Goal: Information Seeking & Learning: Learn about a topic

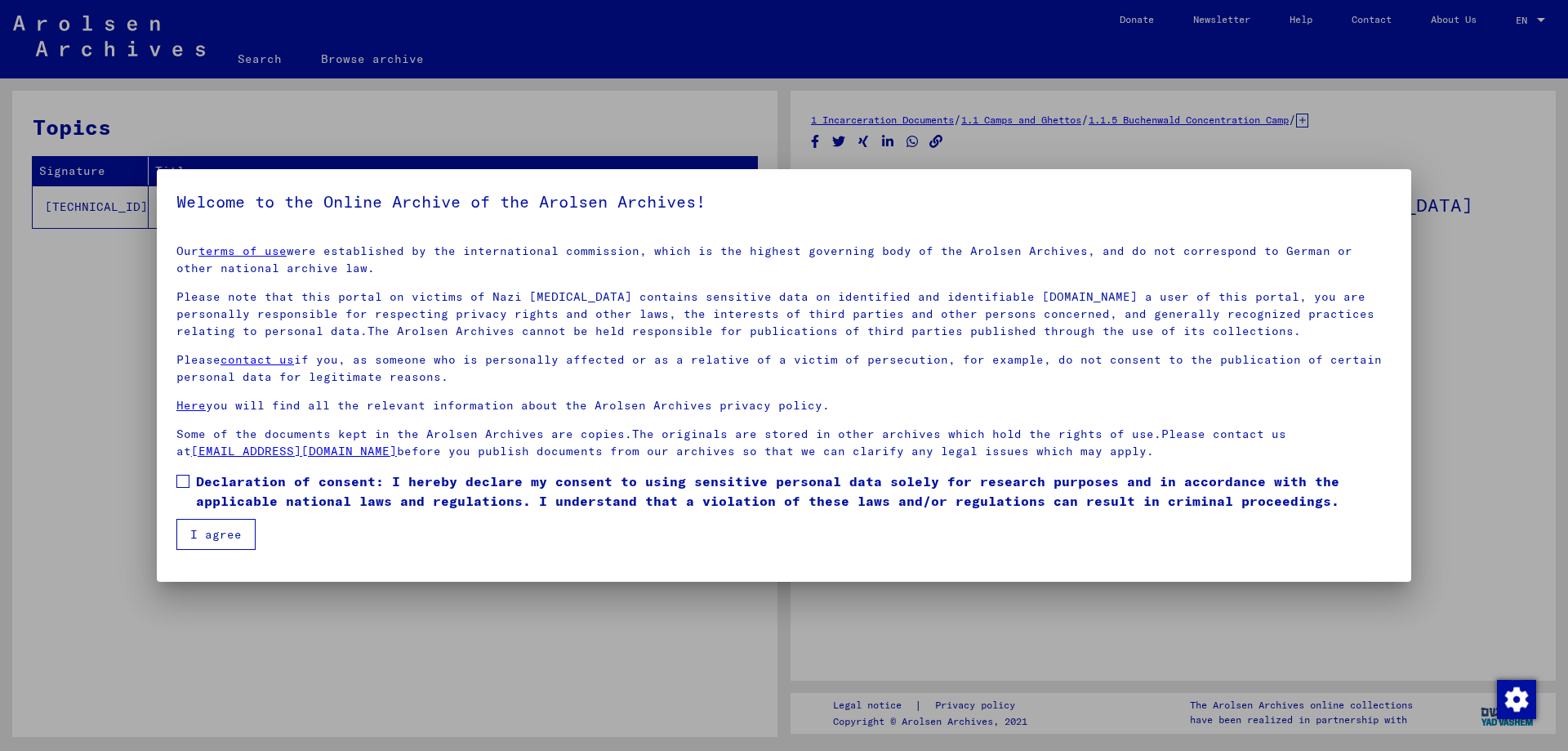
drag, startPoint x: 1520, startPoint y: 231, endPoint x: 1474, endPoint y: 238, distance: 46.5
click at [1518, 231] on div at bounding box center [784, 376] width 1568 height 751
click at [204, 525] on button "I agree" at bounding box center [216, 534] width 79 height 31
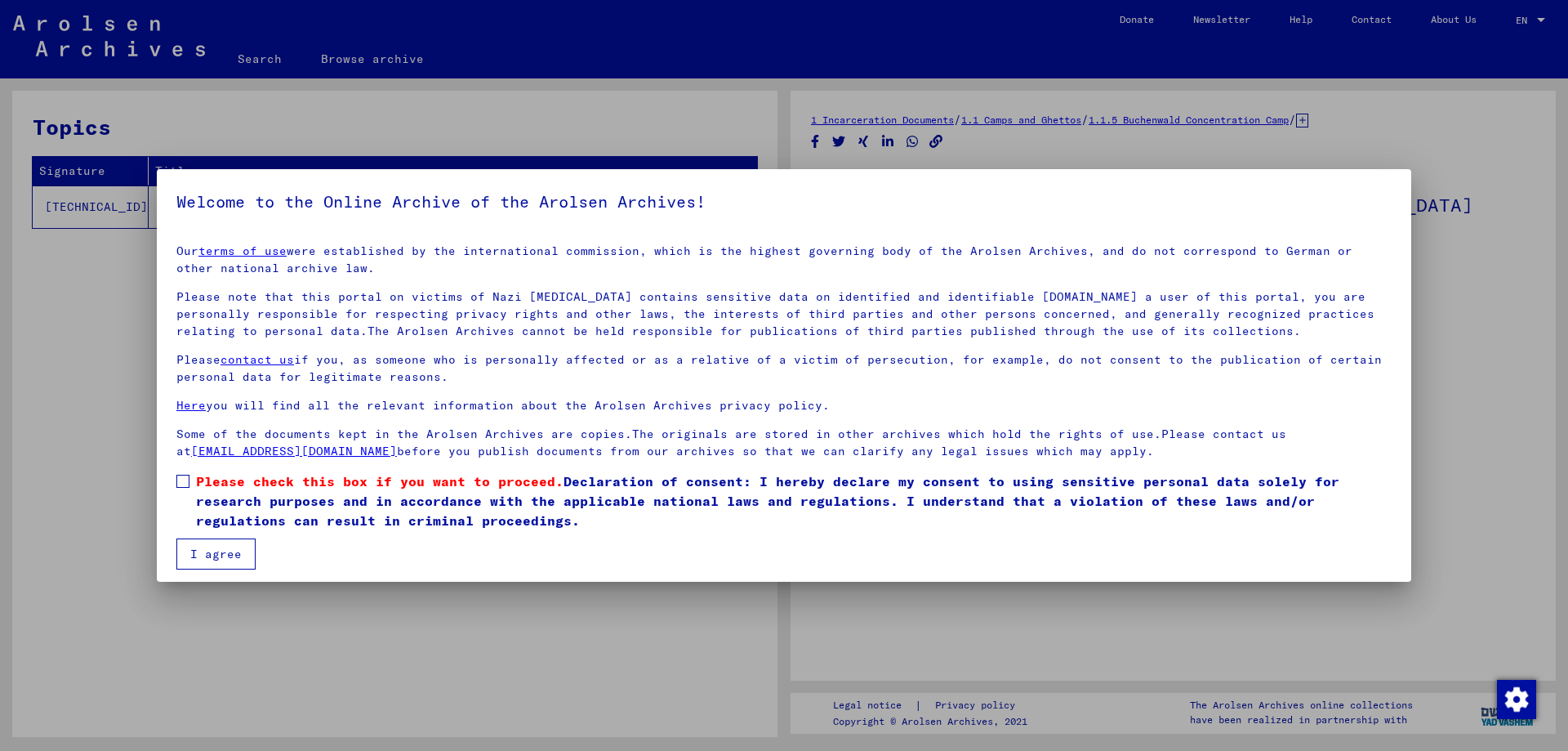
click at [181, 481] on span at bounding box center [183, 481] width 13 height 13
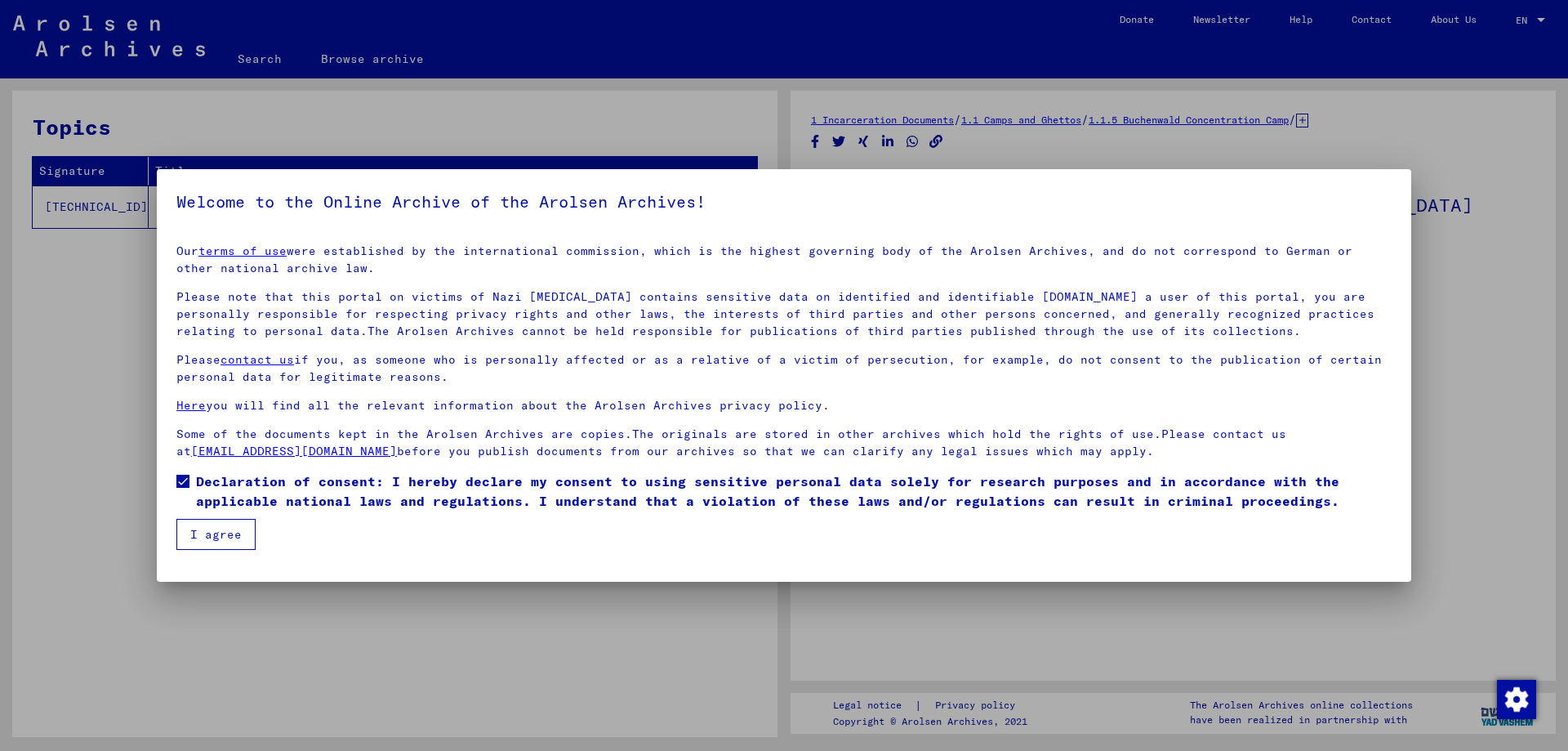
click at [209, 535] on button "I agree" at bounding box center [216, 534] width 79 height 31
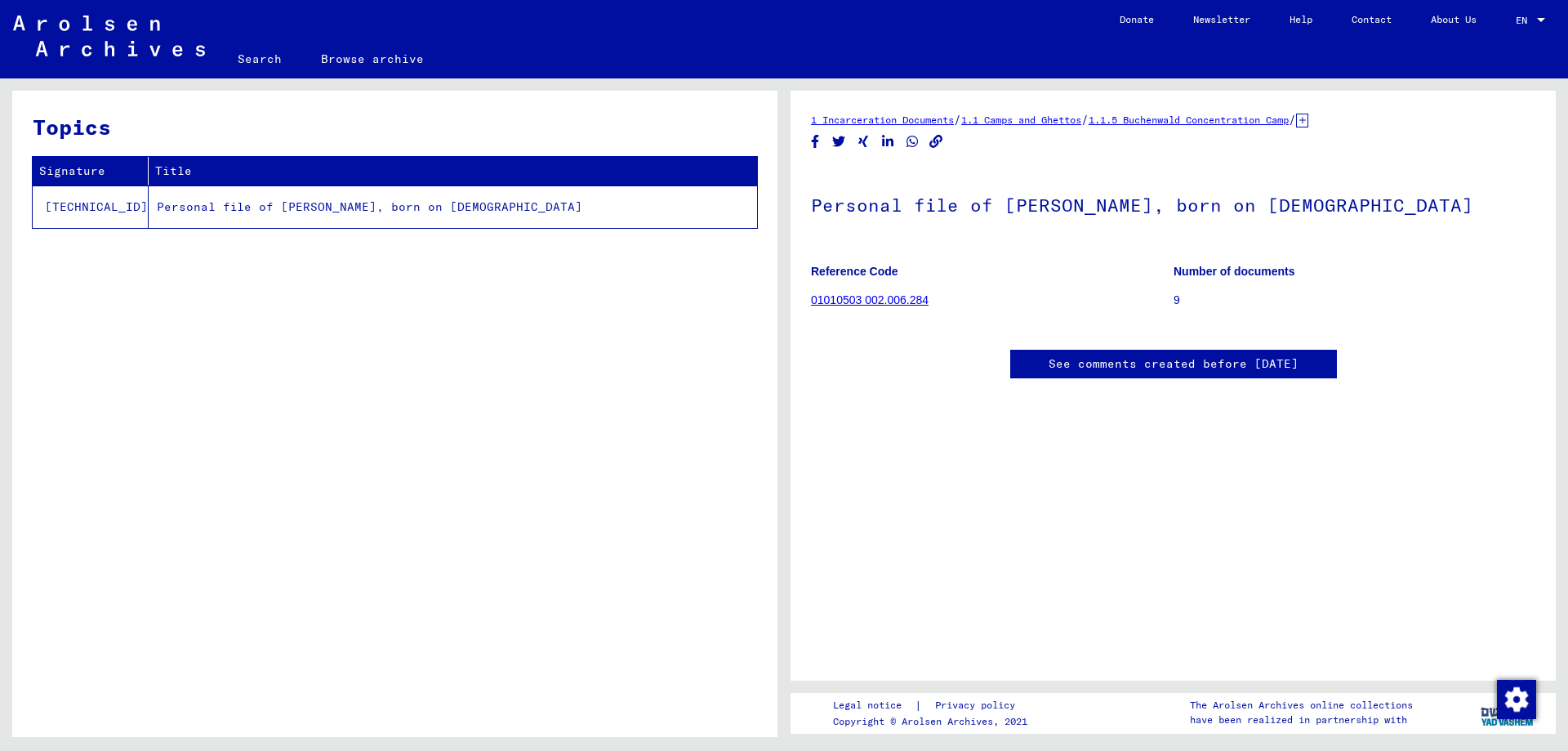
click at [841, 301] on link "01010503 002.006.284" at bounding box center [869, 300] width 117 height 13
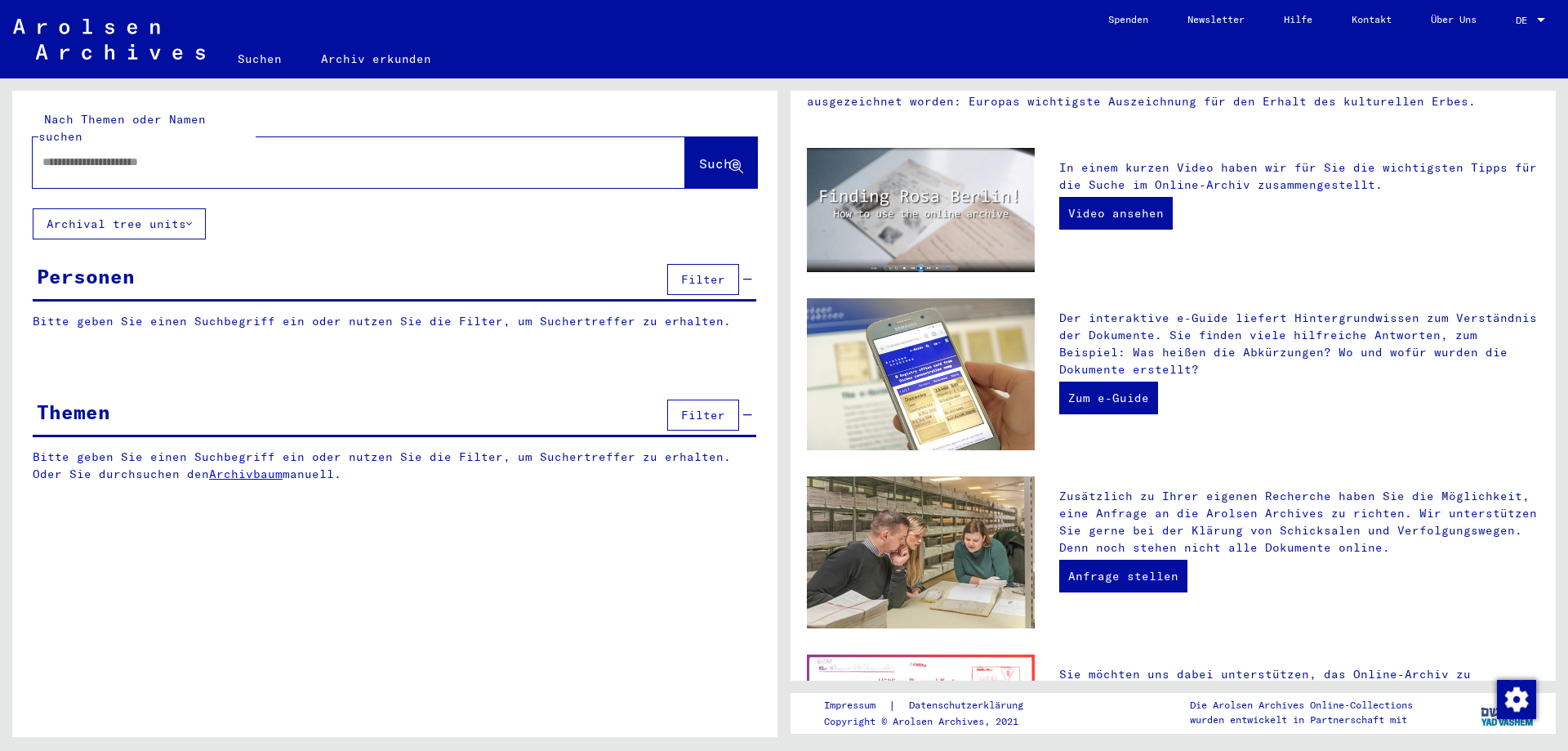
scroll to position [245, 0]
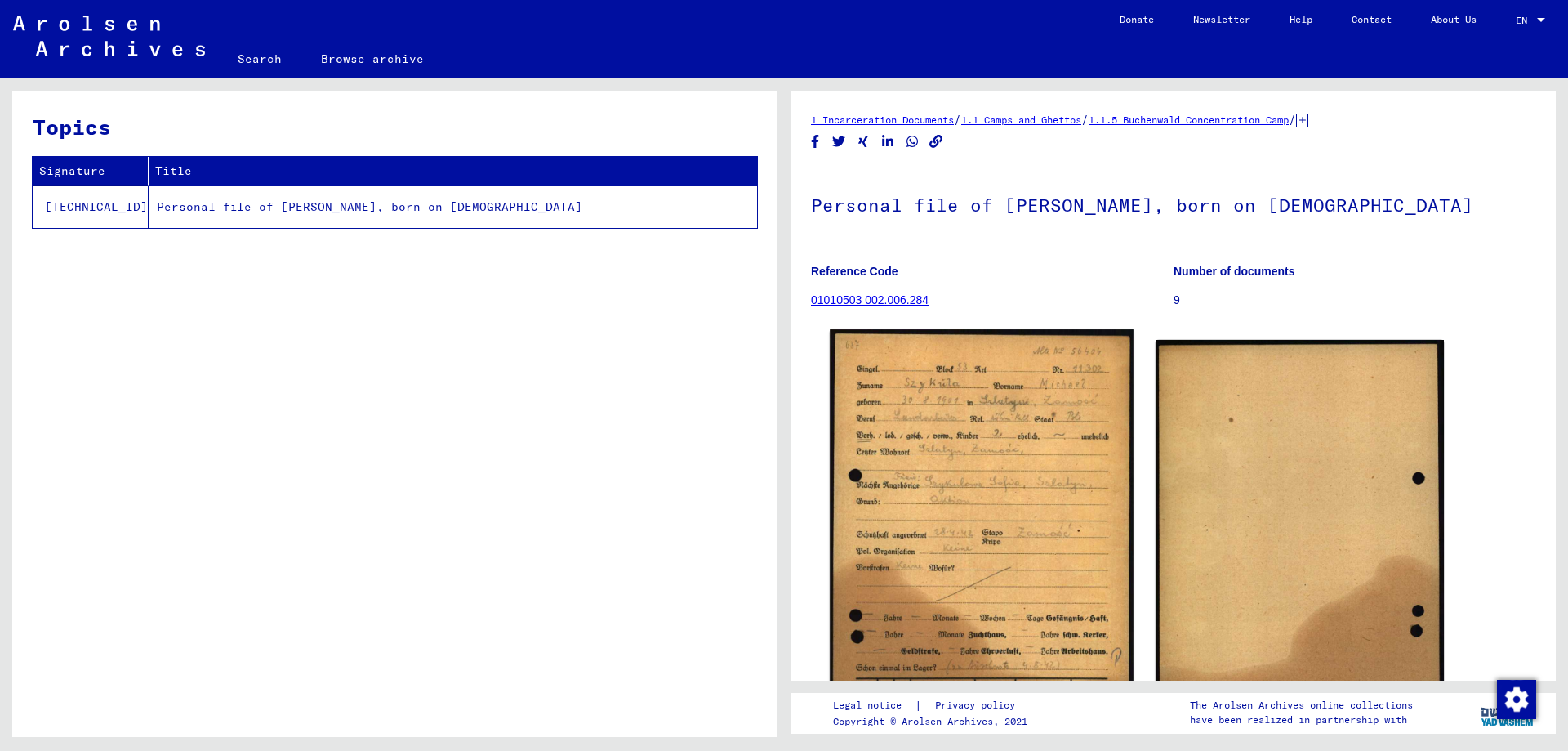
click at [1110, 426] on img at bounding box center [981, 543] width 303 height 429
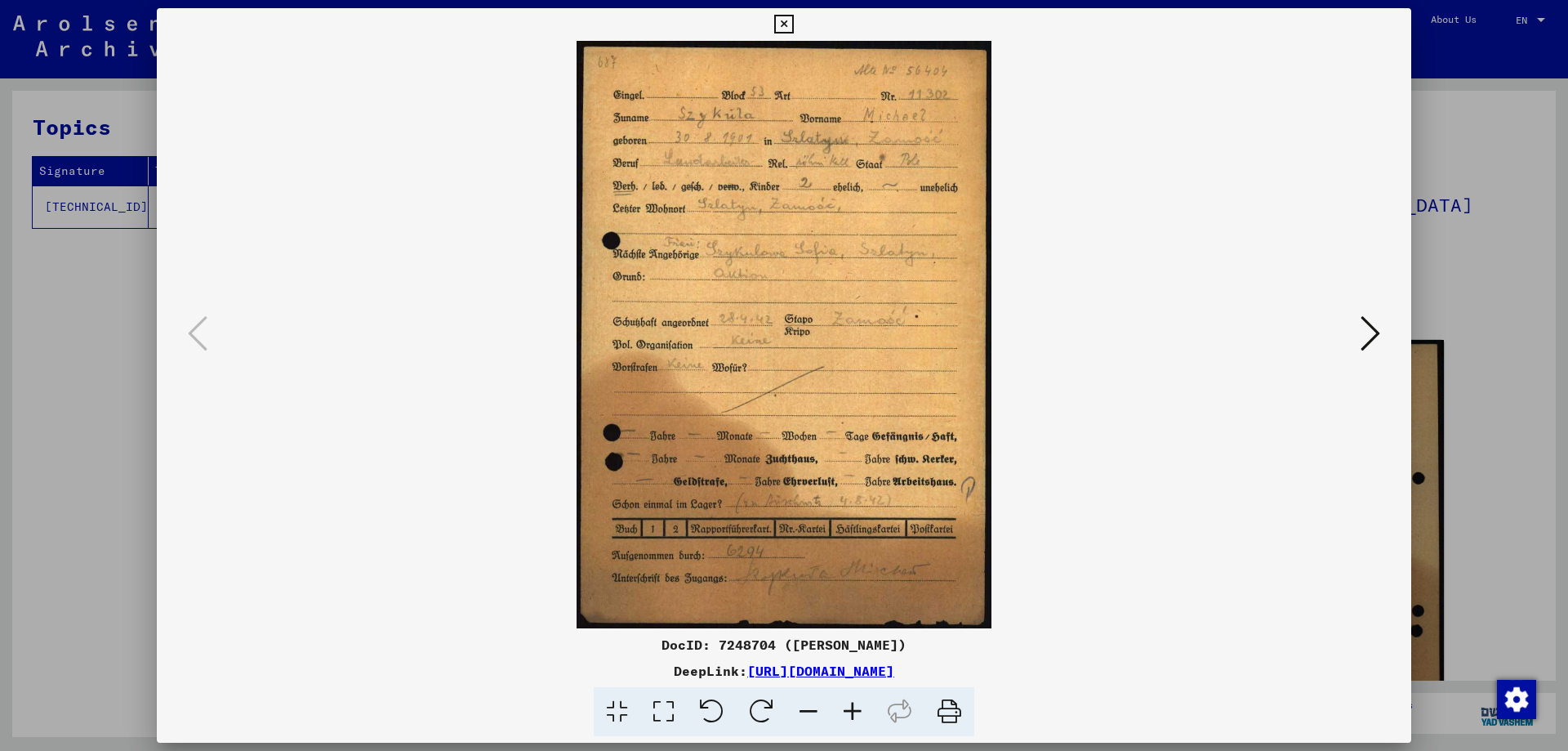
click at [846, 710] on icon at bounding box center [852, 712] width 44 height 50
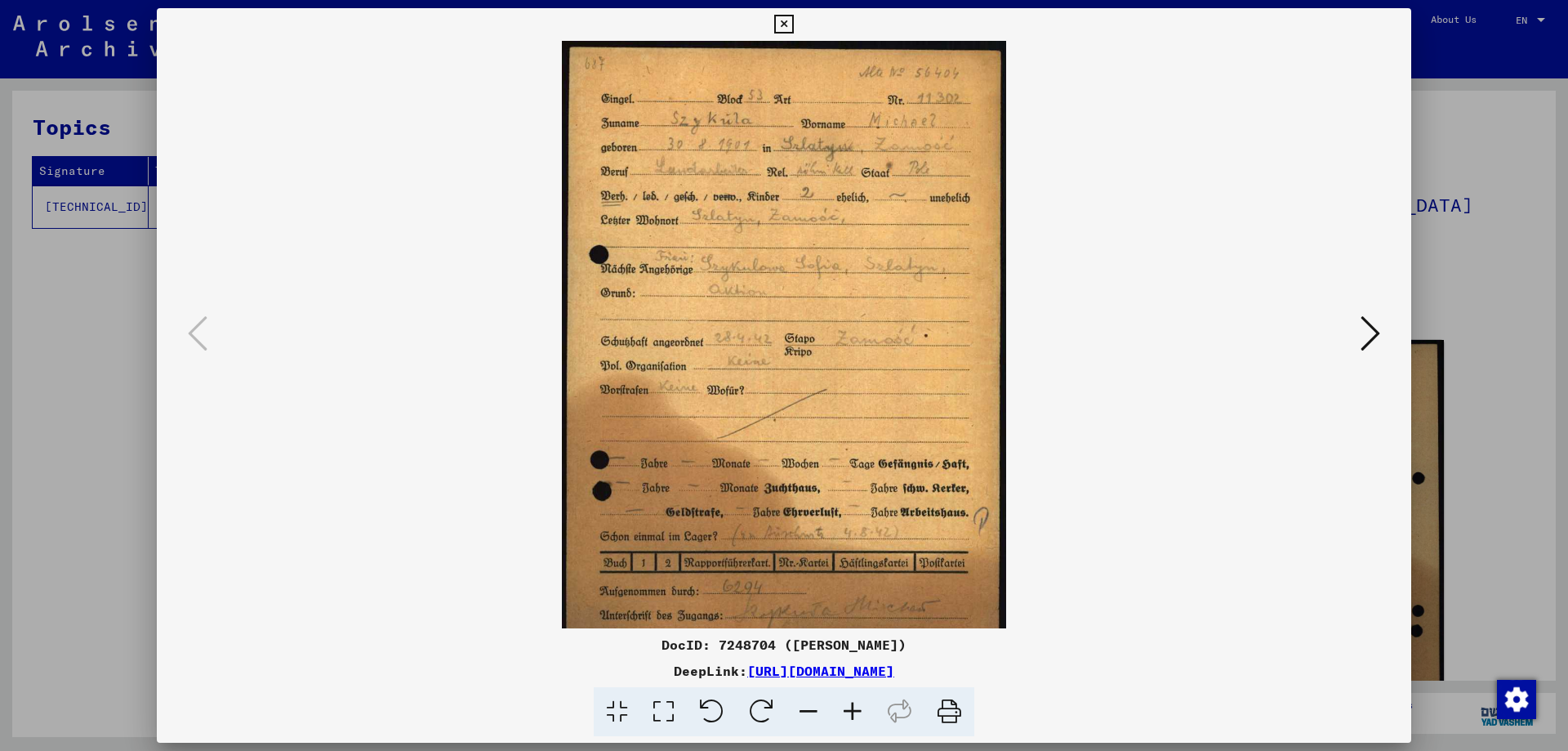
click at [851, 710] on icon at bounding box center [852, 712] width 44 height 50
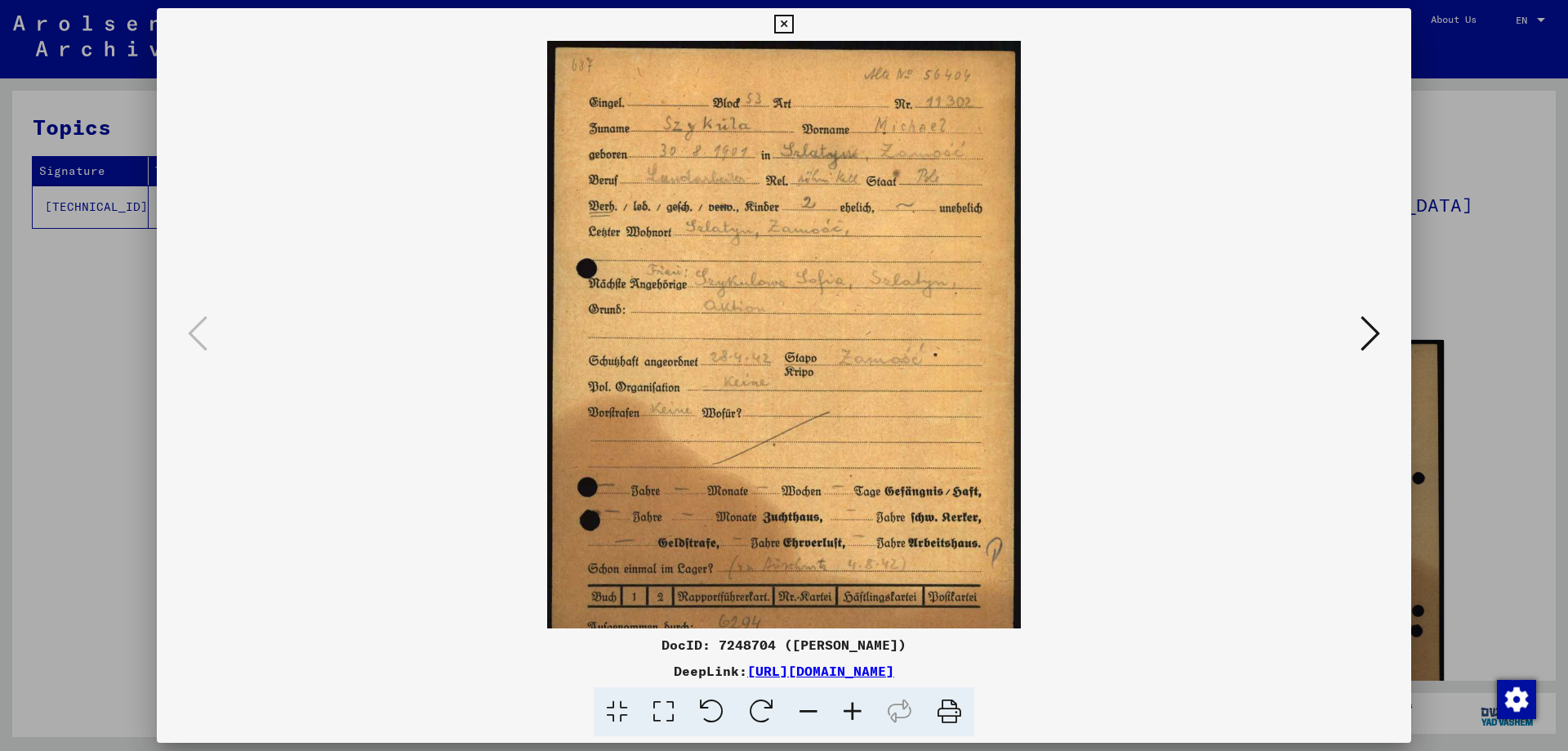
click at [851, 710] on icon at bounding box center [852, 712] width 44 height 50
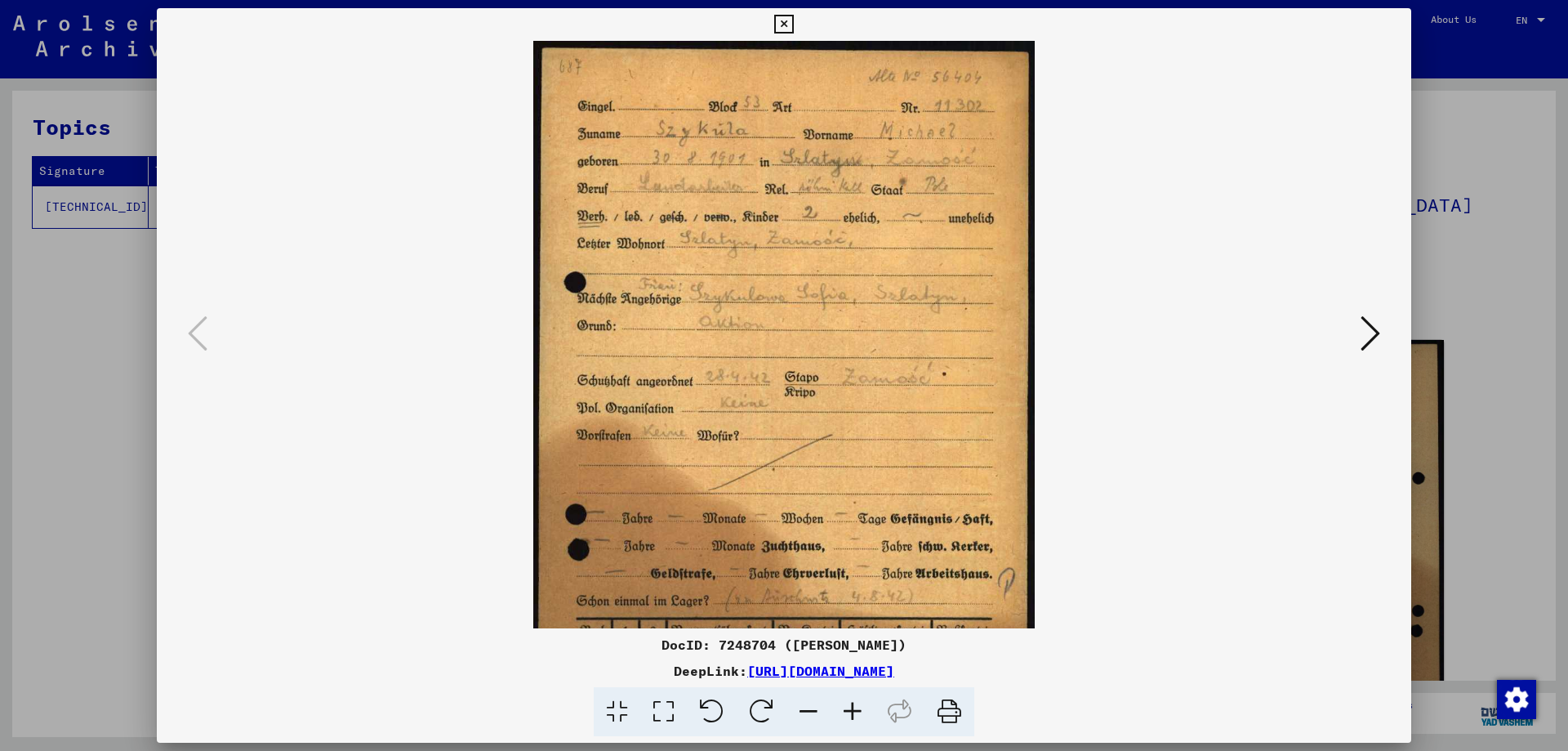
click at [851, 710] on icon at bounding box center [852, 712] width 44 height 50
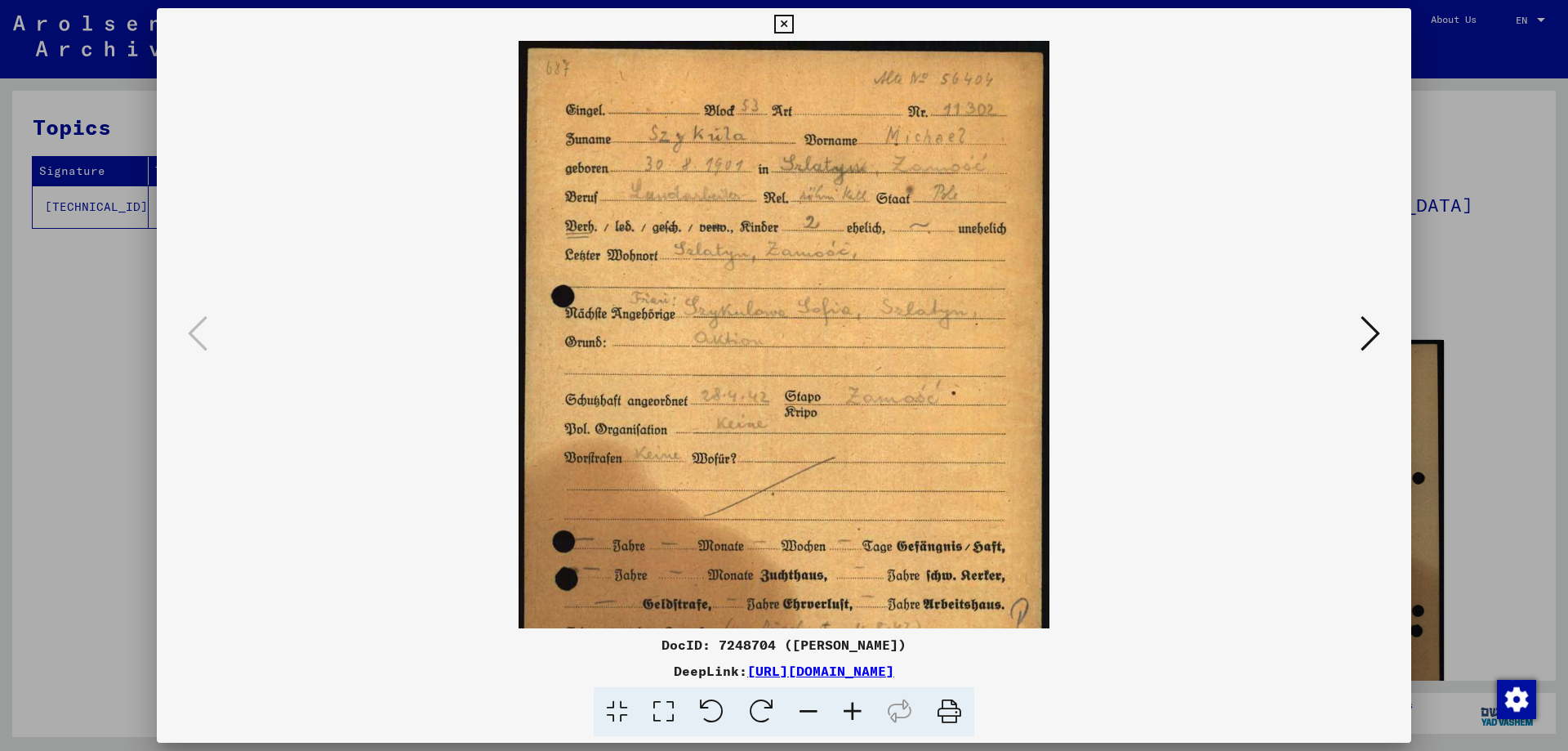
click at [851, 710] on icon at bounding box center [852, 712] width 44 height 50
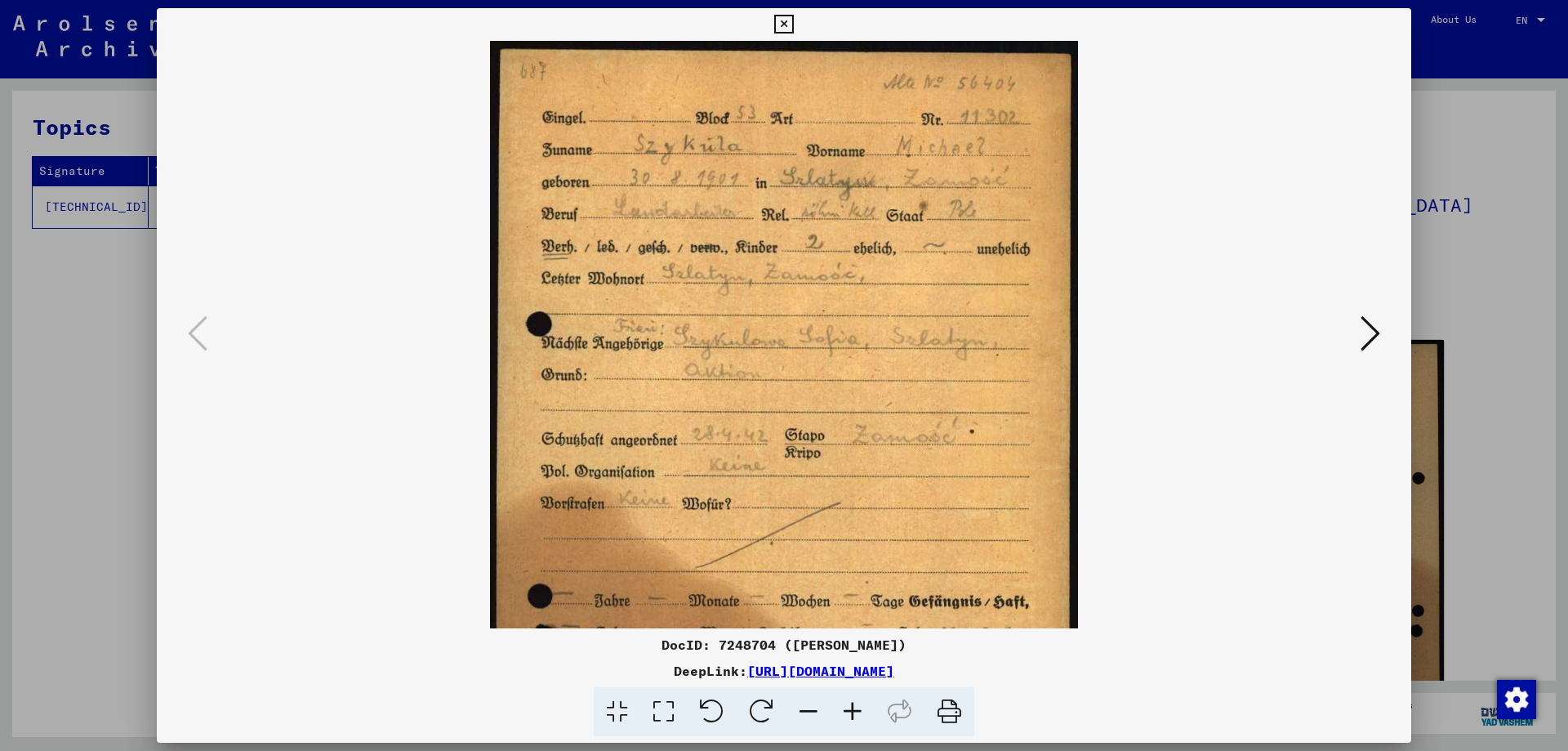
click at [851, 710] on icon at bounding box center [852, 712] width 44 height 50
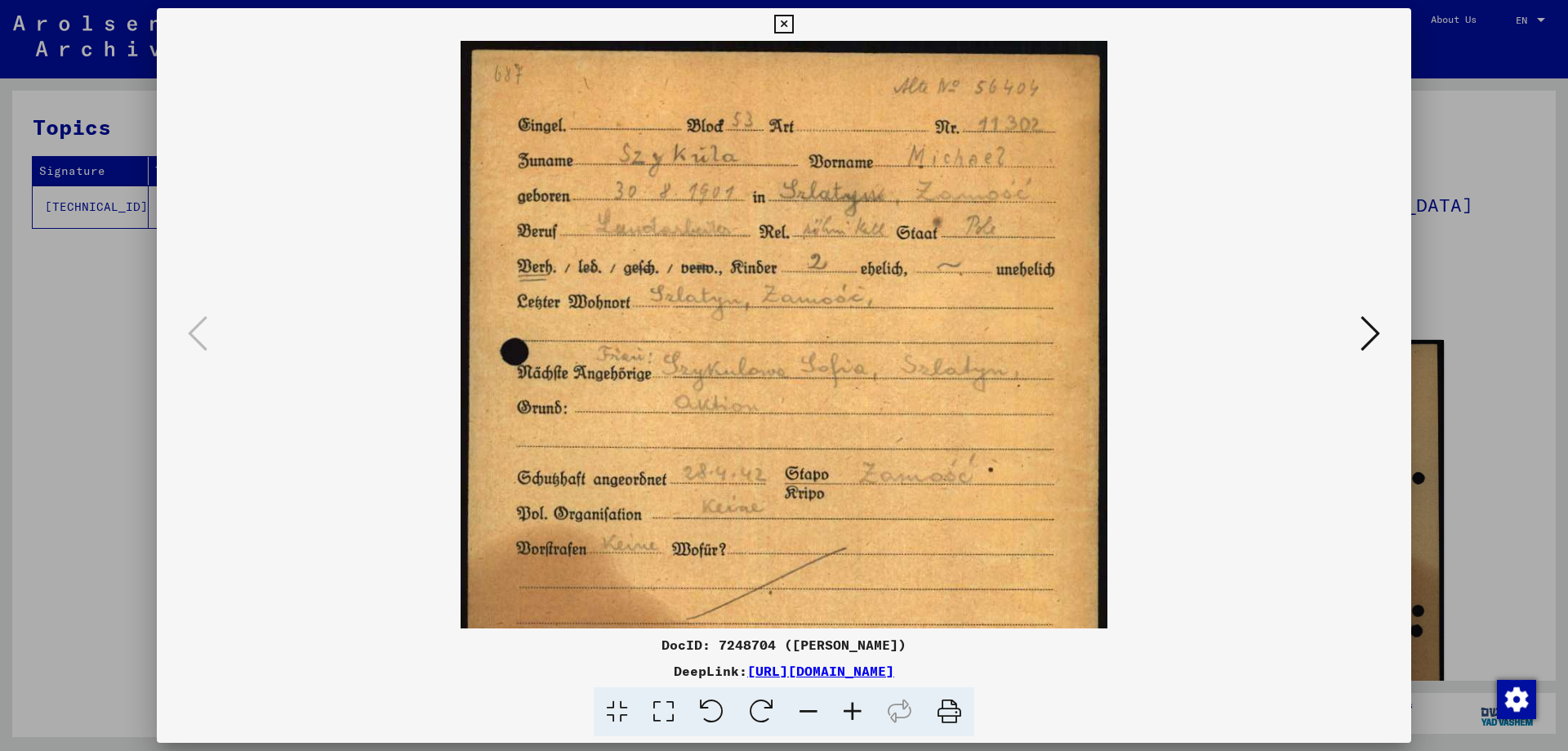
click at [851, 710] on icon at bounding box center [852, 712] width 44 height 50
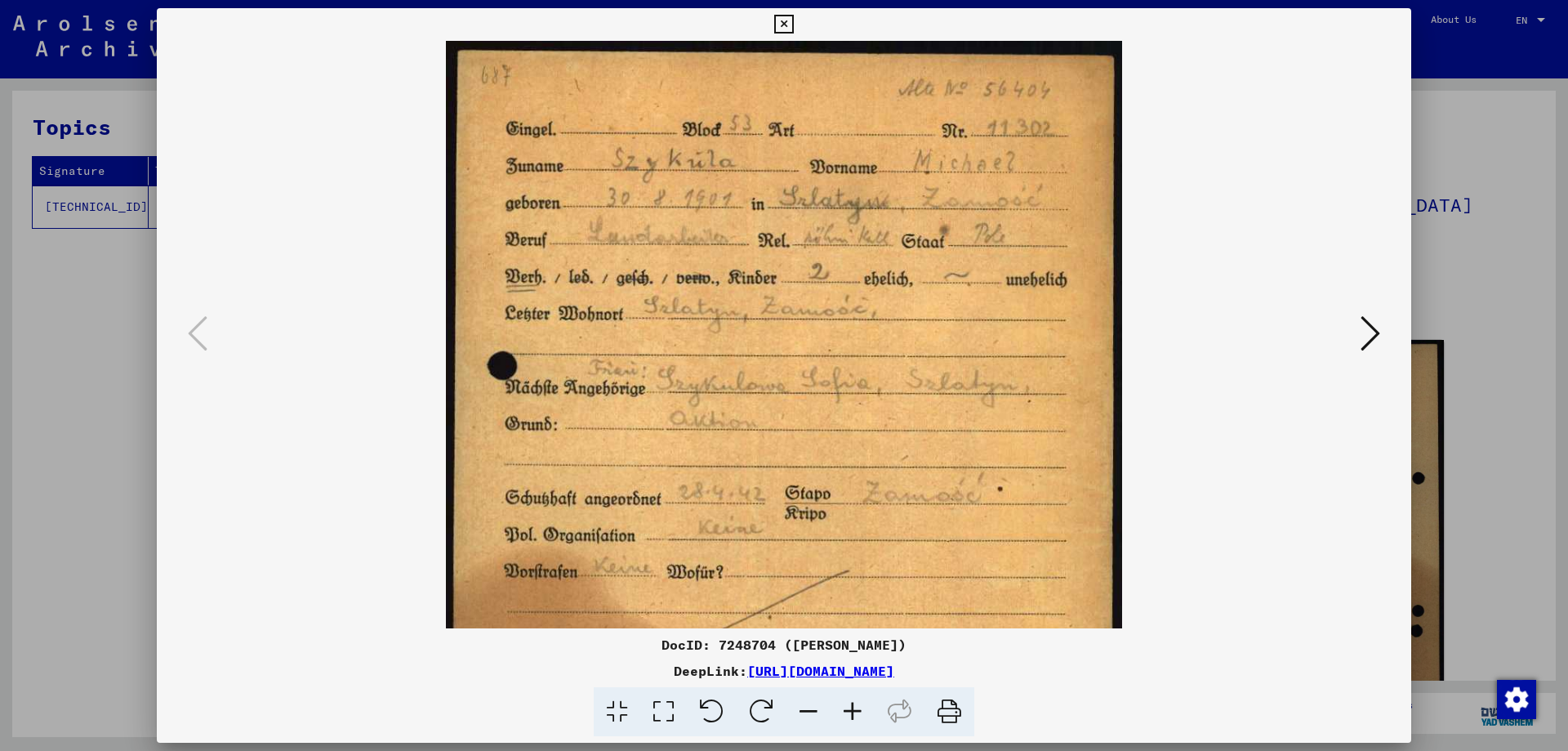
click at [851, 710] on icon at bounding box center [852, 712] width 44 height 50
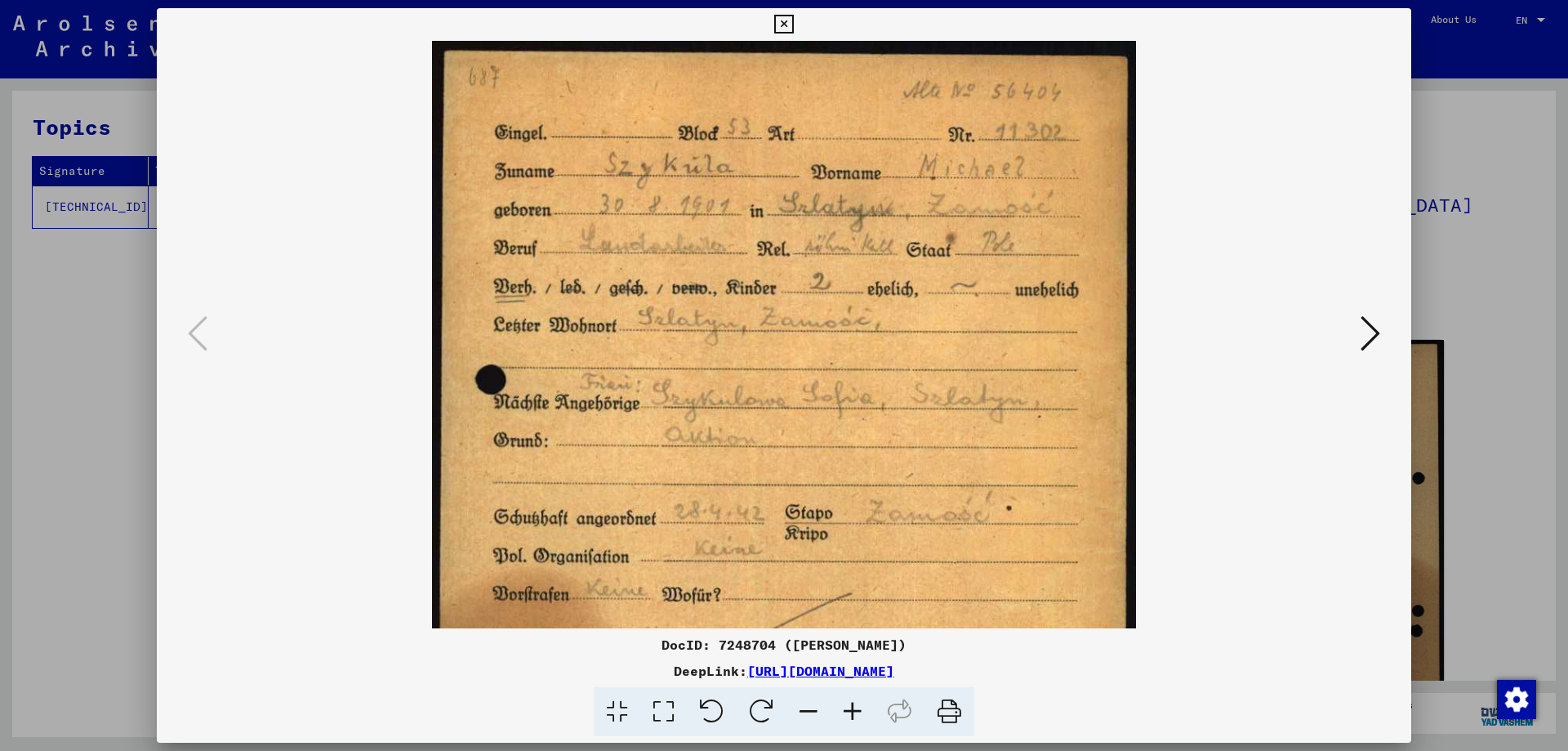
click at [851, 710] on icon at bounding box center [852, 712] width 44 height 50
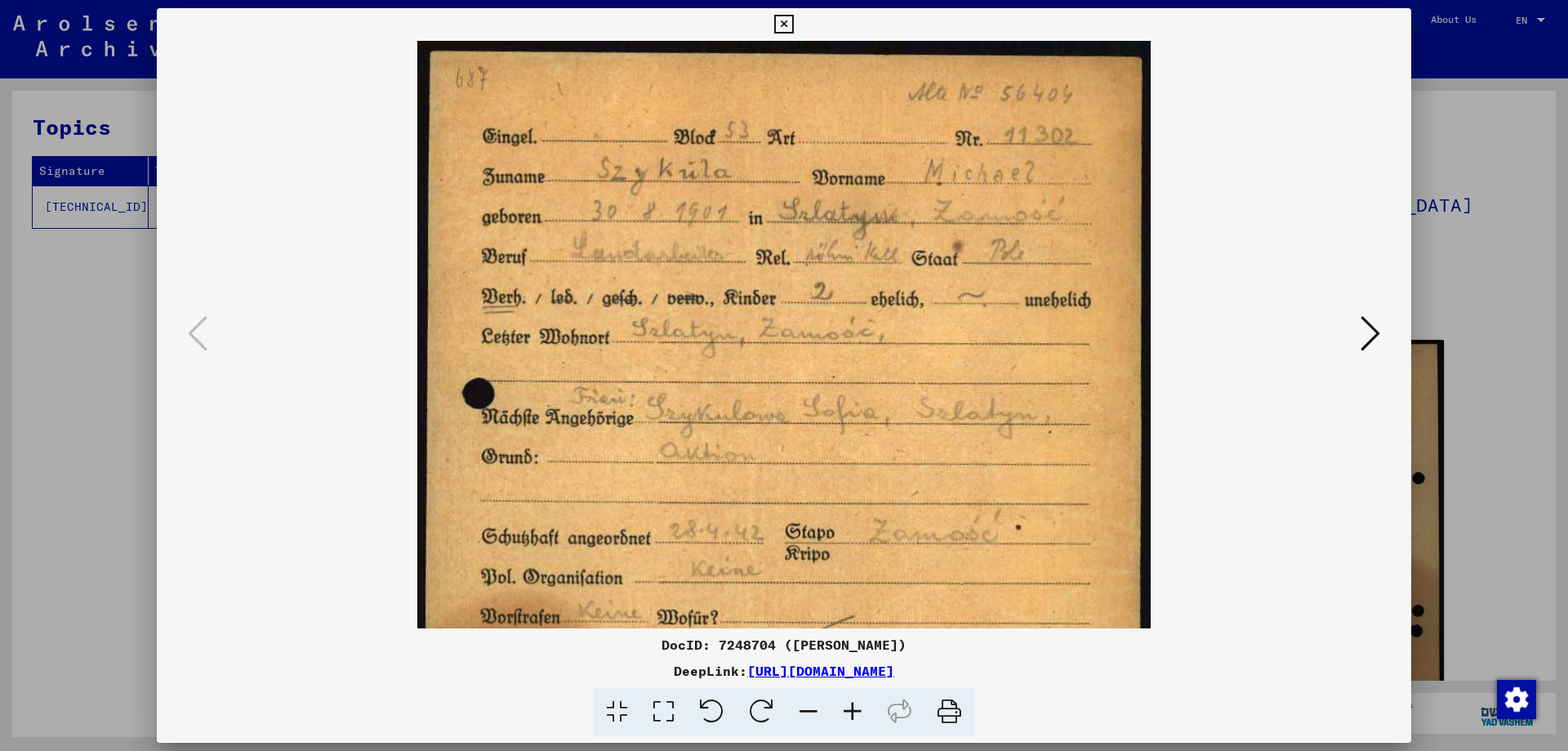
click at [847, 710] on icon at bounding box center [852, 712] width 44 height 50
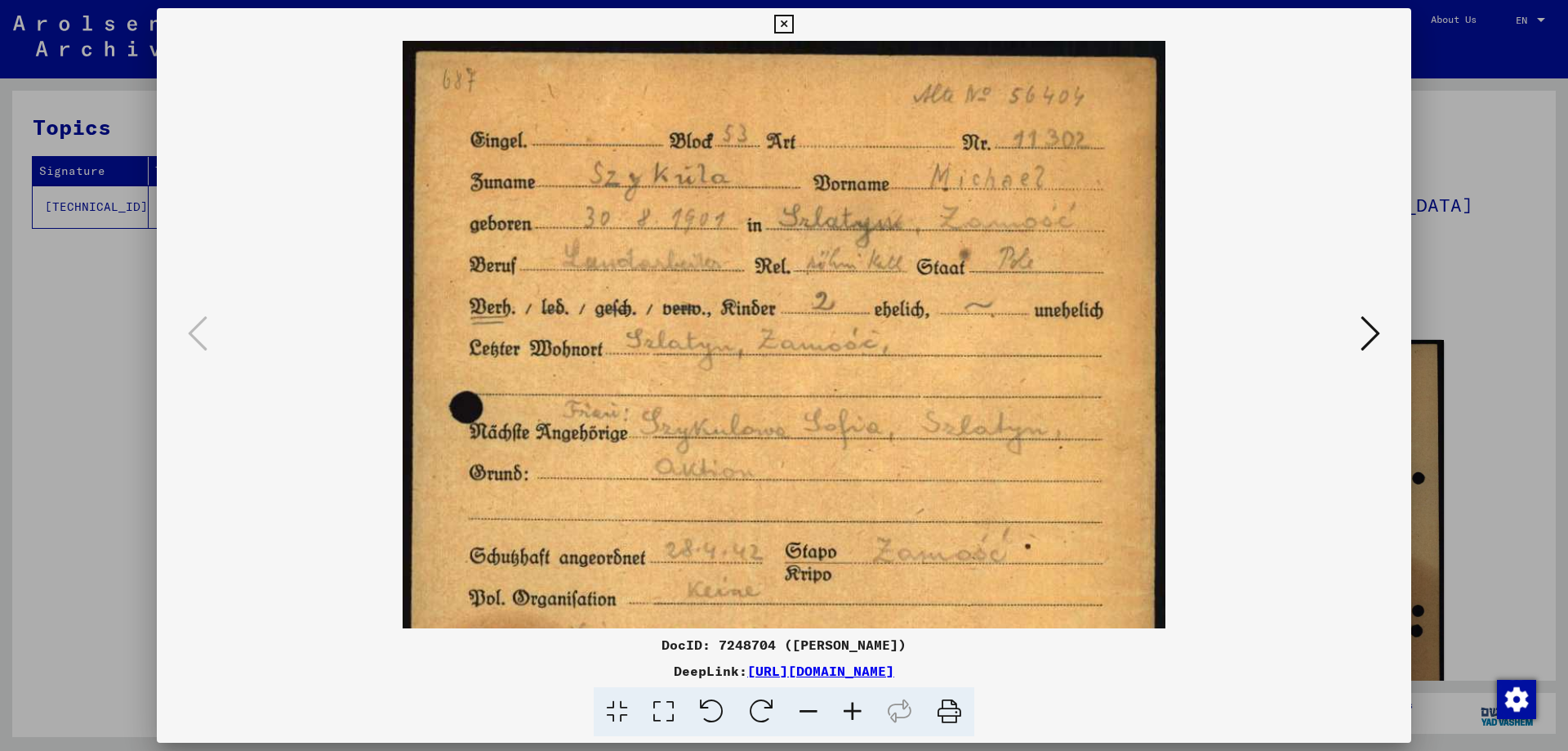
click at [1361, 346] on icon at bounding box center [1371, 333] width 20 height 39
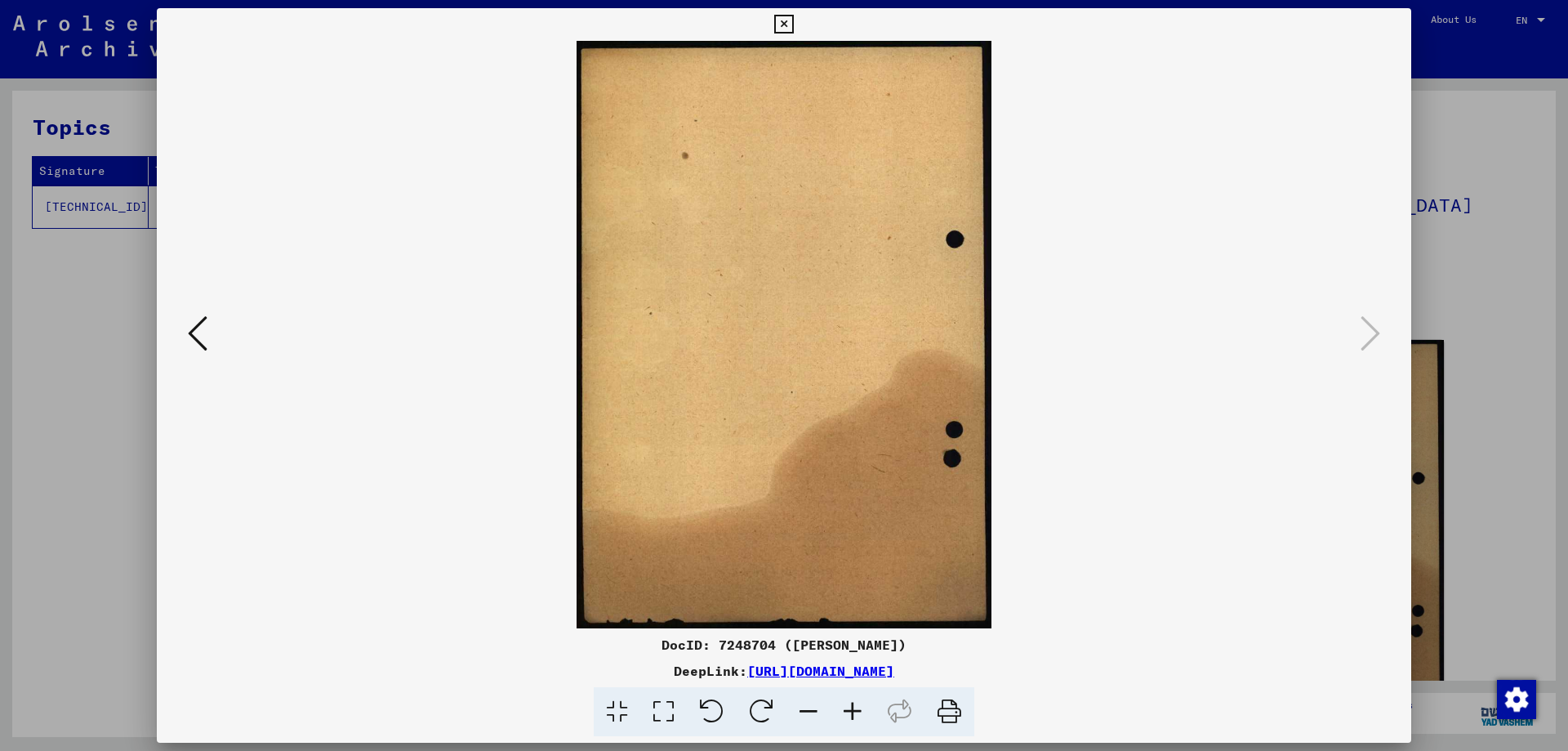
click at [191, 348] on icon at bounding box center [198, 333] width 20 height 39
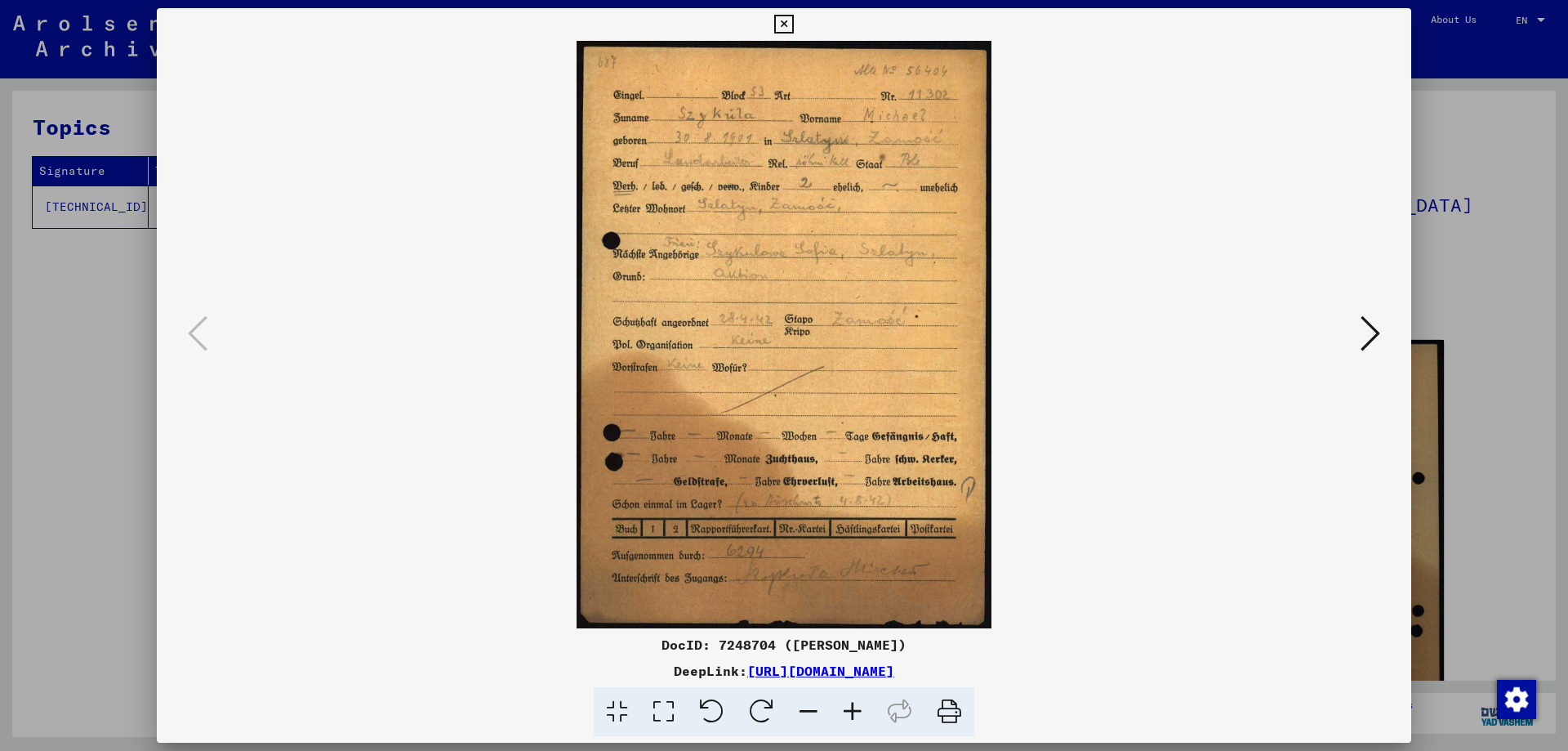
click at [782, 20] on icon at bounding box center [783, 25] width 19 height 20
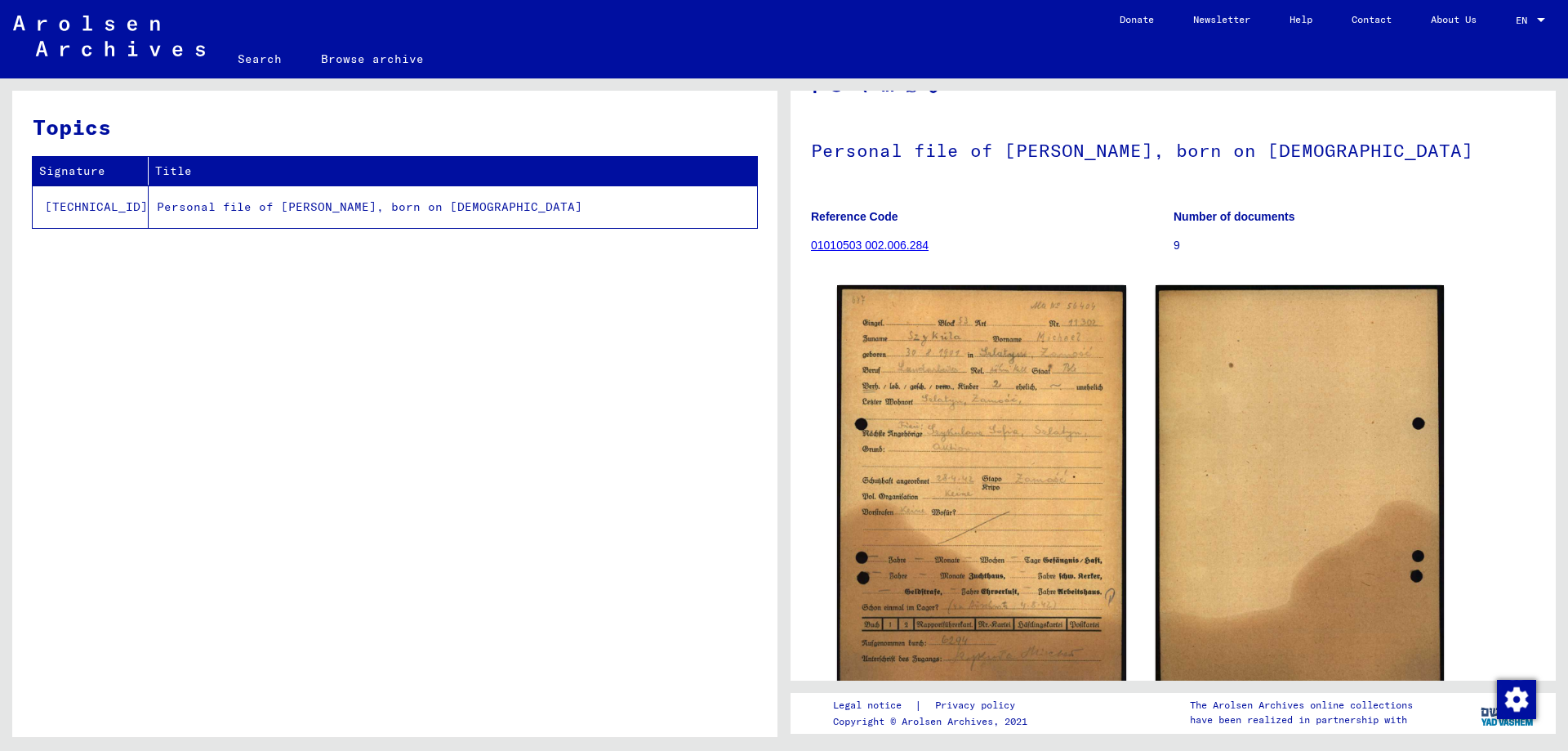
scroll to position [245, 0]
